Goal: Find specific page/section: Find specific page/section

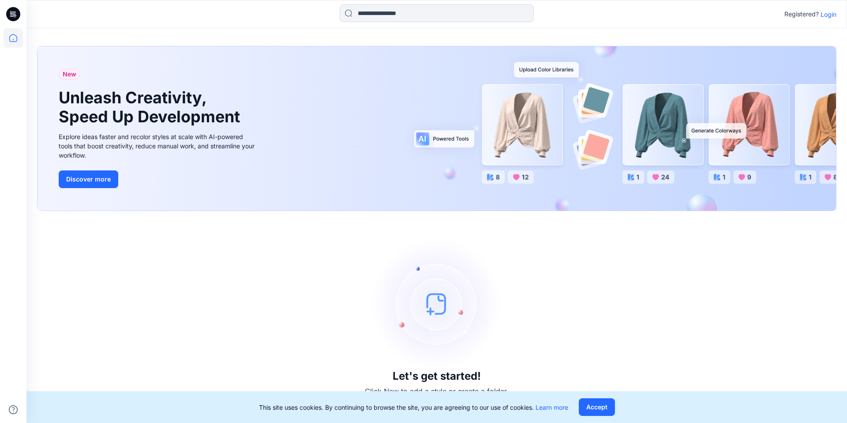
click at [832, 16] on p "Login" at bounding box center [829, 14] width 16 height 9
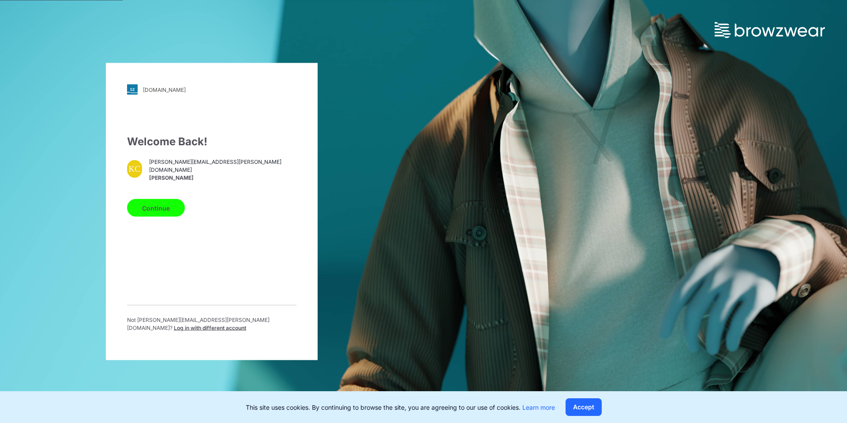
click at [144, 209] on button "Continue" at bounding box center [156, 208] width 58 height 18
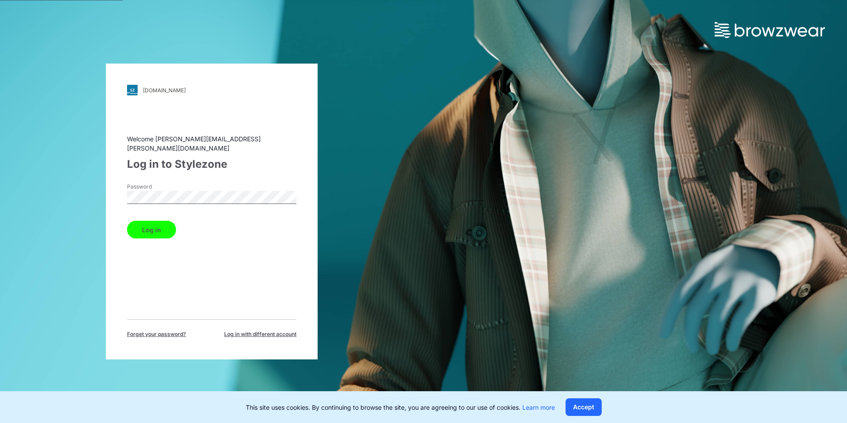
click at [155, 222] on button "Log in" at bounding box center [151, 230] width 49 height 18
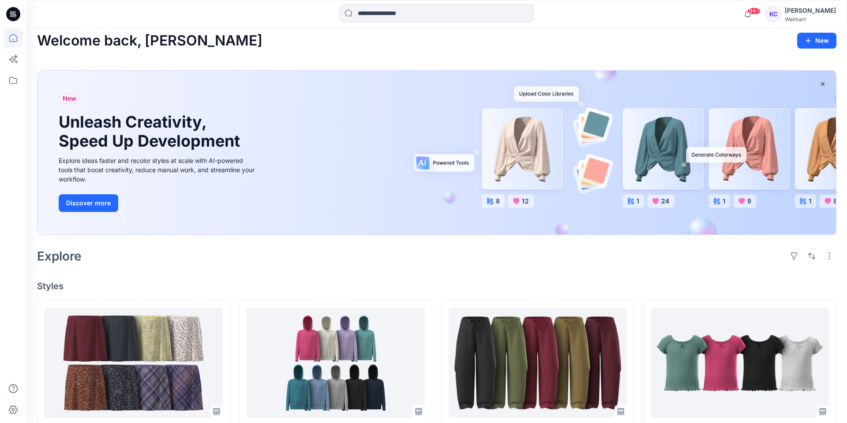
scroll to position [7, 0]
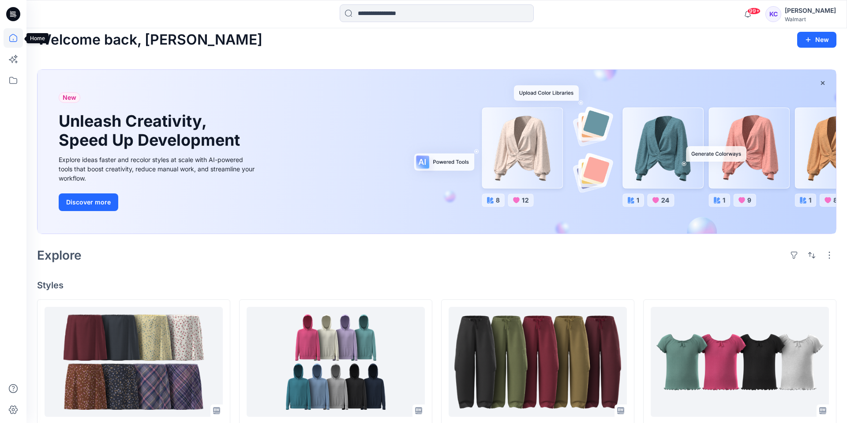
click at [13, 32] on icon at bounding box center [13, 37] width 19 height 19
click at [12, 79] on icon at bounding box center [13, 80] width 19 height 19
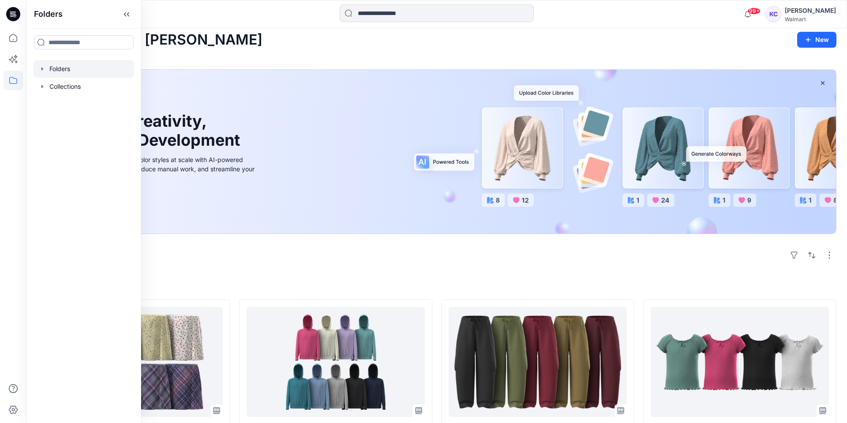
click at [59, 65] on div at bounding box center [84, 69] width 101 height 18
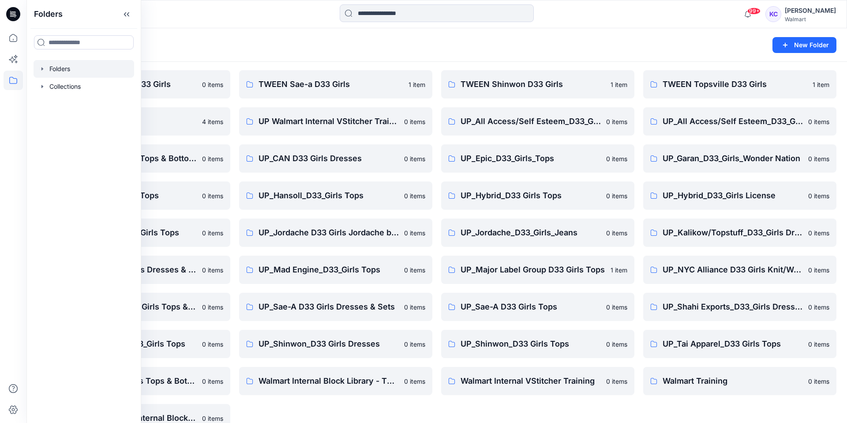
scroll to position [343, 0]
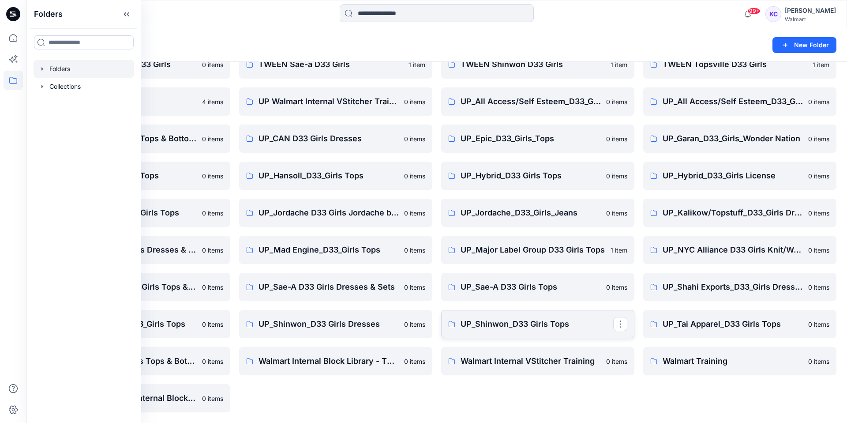
click at [524, 321] on p "UP_Shinwon_D33 Girls Tops" at bounding box center [537, 324] width 153 height 12
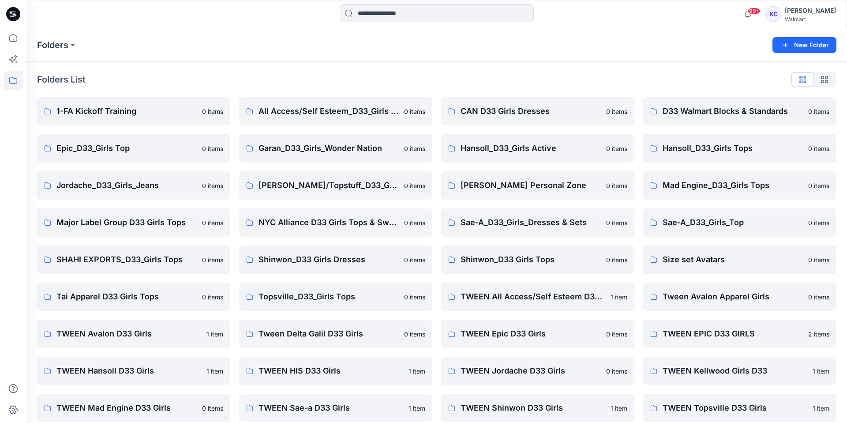
scroll to position [343, 0]
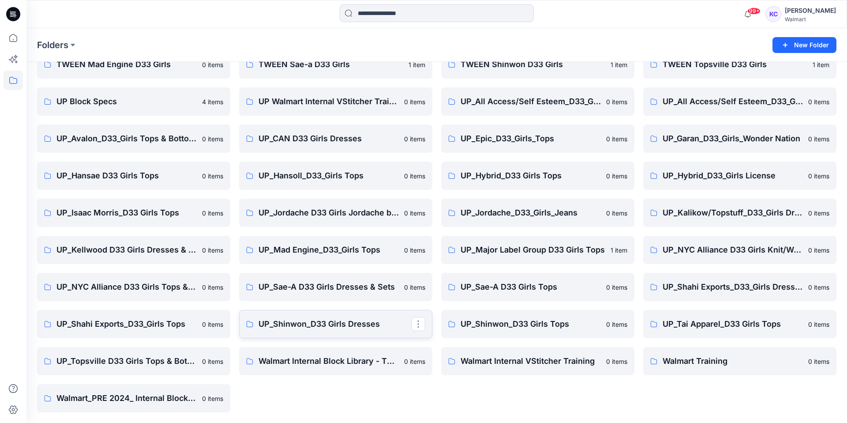
click at [326, 322] on p "UP_Shinwon_D33 Girls Dresses" at bounding box center [335, 324] width 153 height 12
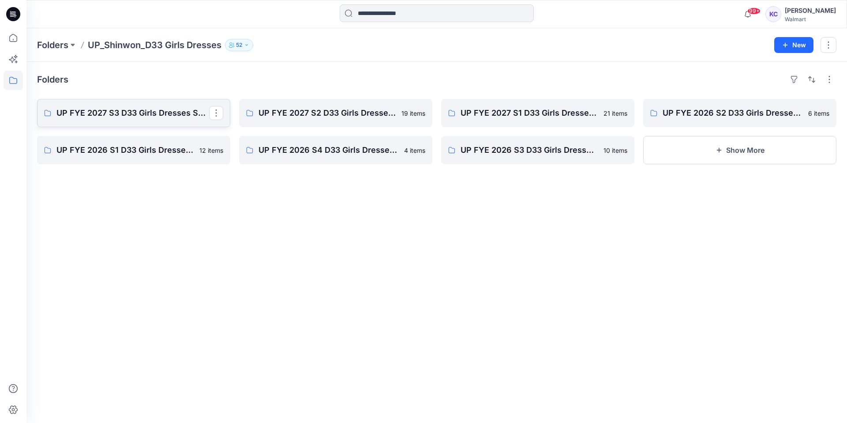
click at [117, 110] on p "UP FYE 2027 S3 D33 Girls Dresses Shinwon" at bounding box center [132, 113] width 153 height 12
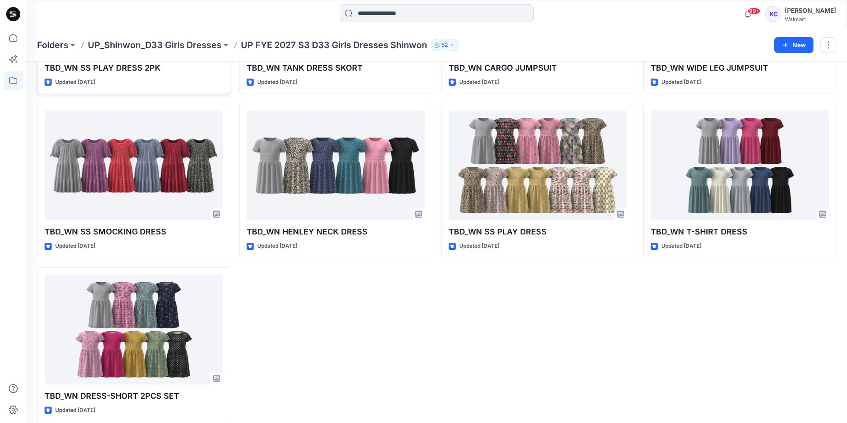
scroll to position [169, 0]
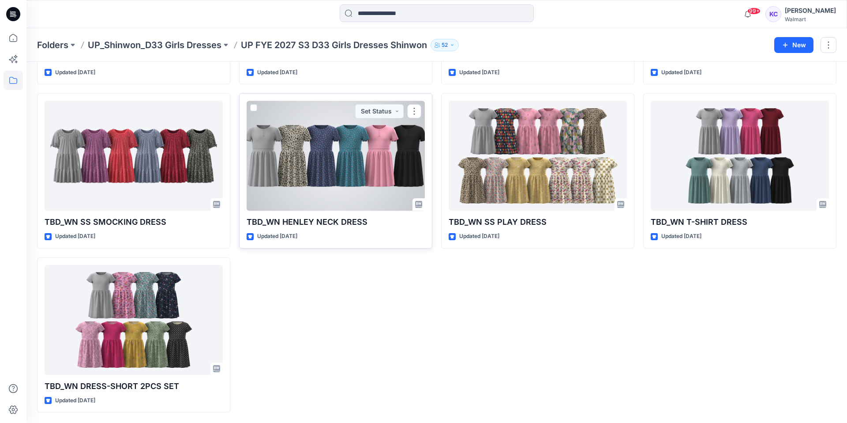
click at [335, 195] on div at bounding box center [336, 156] width 178 height 110
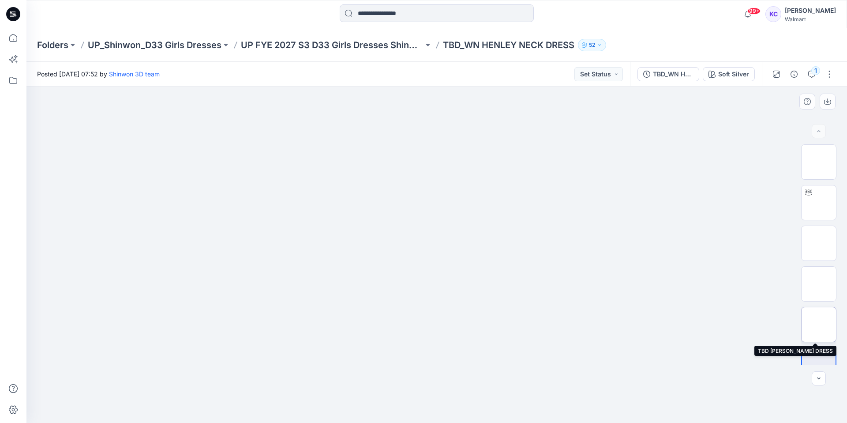
click at [819, 324] on img at bounding box center [819, 324] width 0 height 0
click at [828, 74] on button "button" at bounding box center [829, 74] width 14 height 14
click at [830, 72] on button "button" at bounding box center [829, 74] width 14 height 14
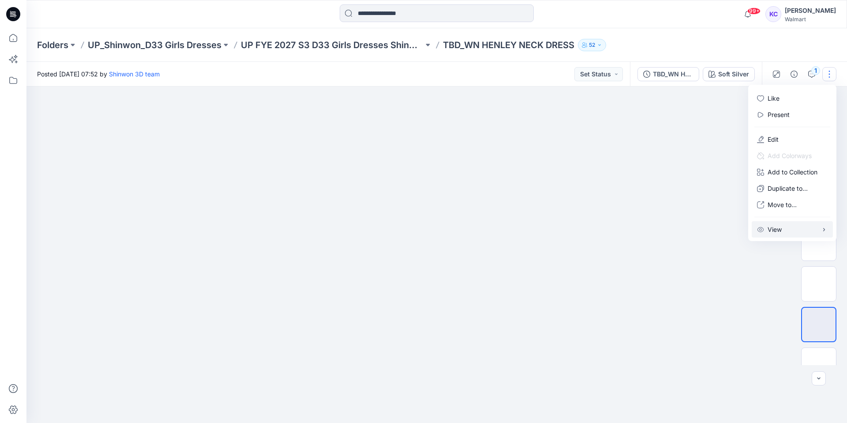
click at [824, 229] on icon "button" at bounding box center [824, 229] width 2 height 3
click at [745, 316] on div at bounding box center [436, 254] width 821 height 336
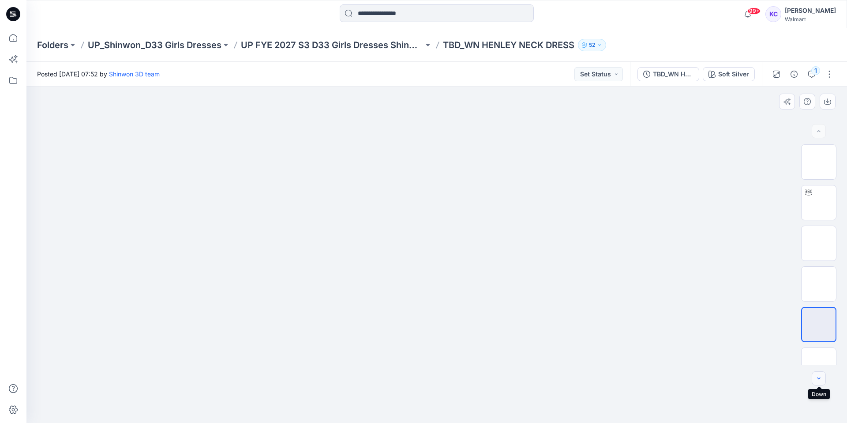
click at [819, 375] on icon "button" at bounding box center [818, 378] width 7 height 7
click at [819, 307] on img at bounding box center [819, 307] width 0 height 0
click at [808, 303] on img at bounding box center [819, 307] width 34 height 28
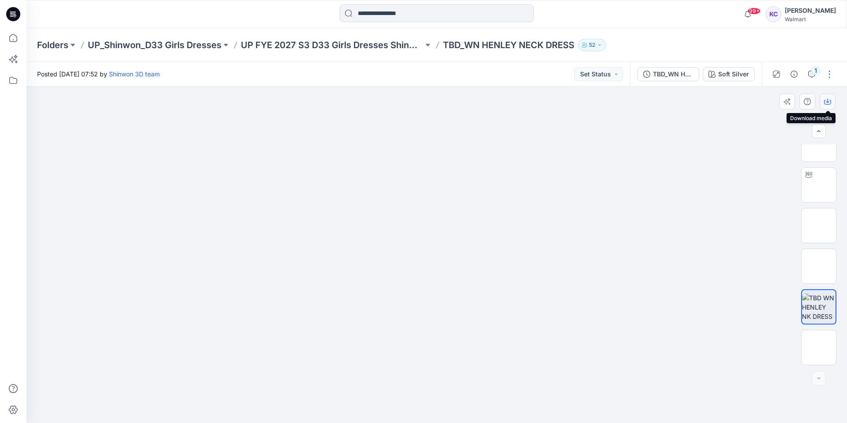
click at [827, 100] on icon "button" at bounding box center [828, 100] width 4 height 4
click at [828, 100] on icon "button" at bounding box center [827, 101] width 7 height 7
click at [764, 127] on div at bounding box center [436, 254] width 821 height 336
click at [397, 94] on img at bounding box center [437, 94] width 582 height 0
drag, startPoint x: 419, startPoint y: 169, endPoint x: 419, endPoint y: 188, distance: 19.0
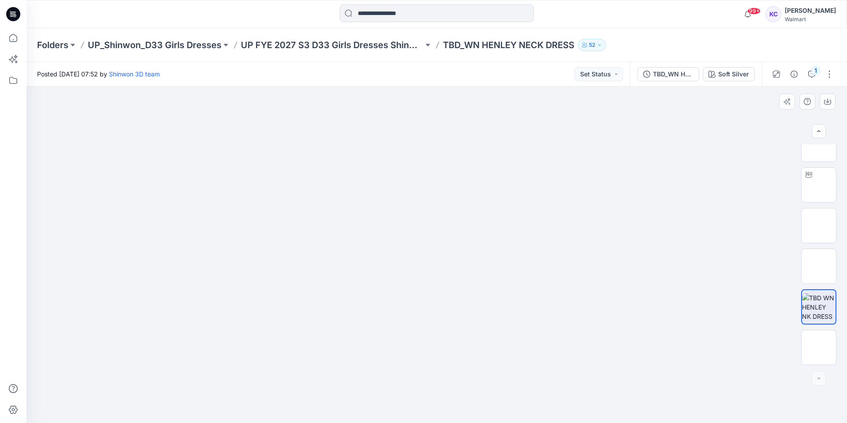
click at [419, 94] on img at bounding box center [437, 94] width 582 height 0
